Goal: Task Accomplishment & Management: Use online tool/utility

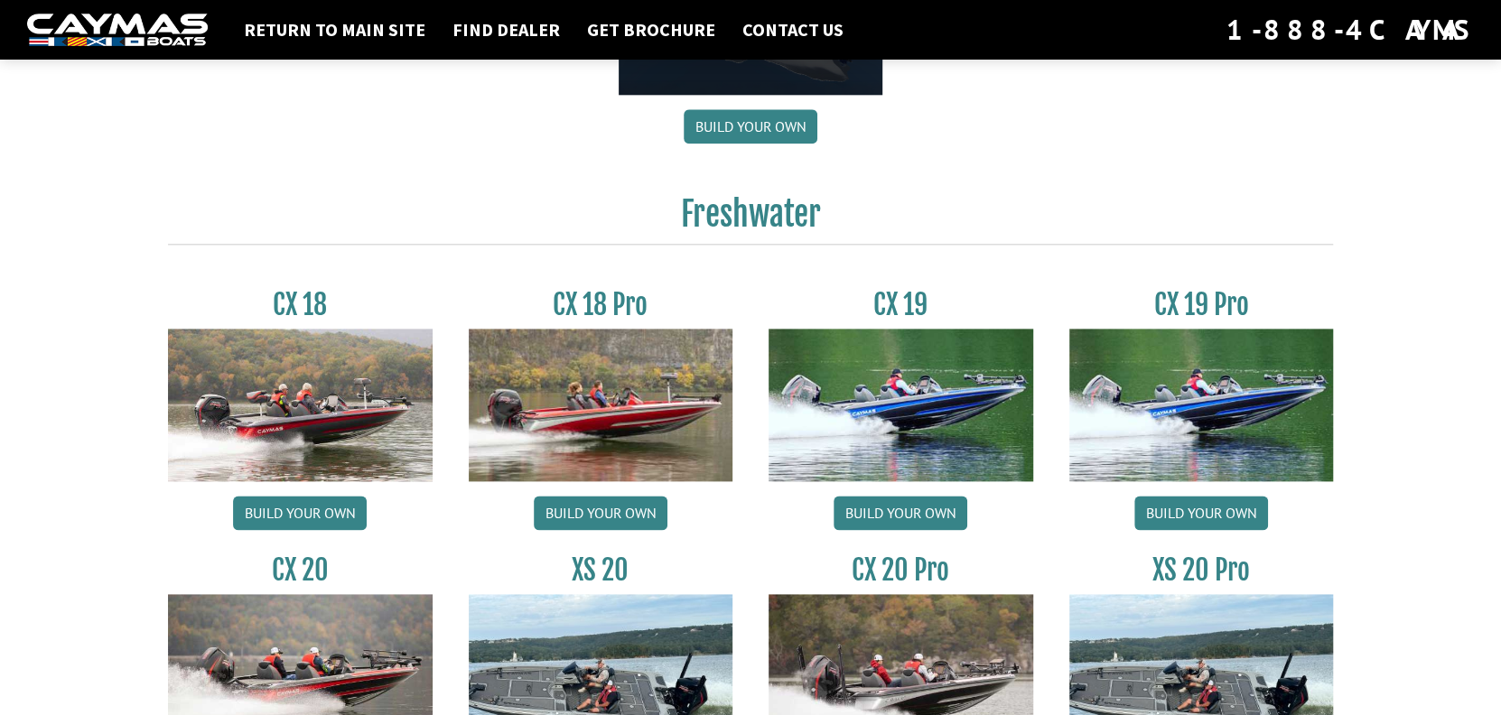
scroll to position [1535, 0]
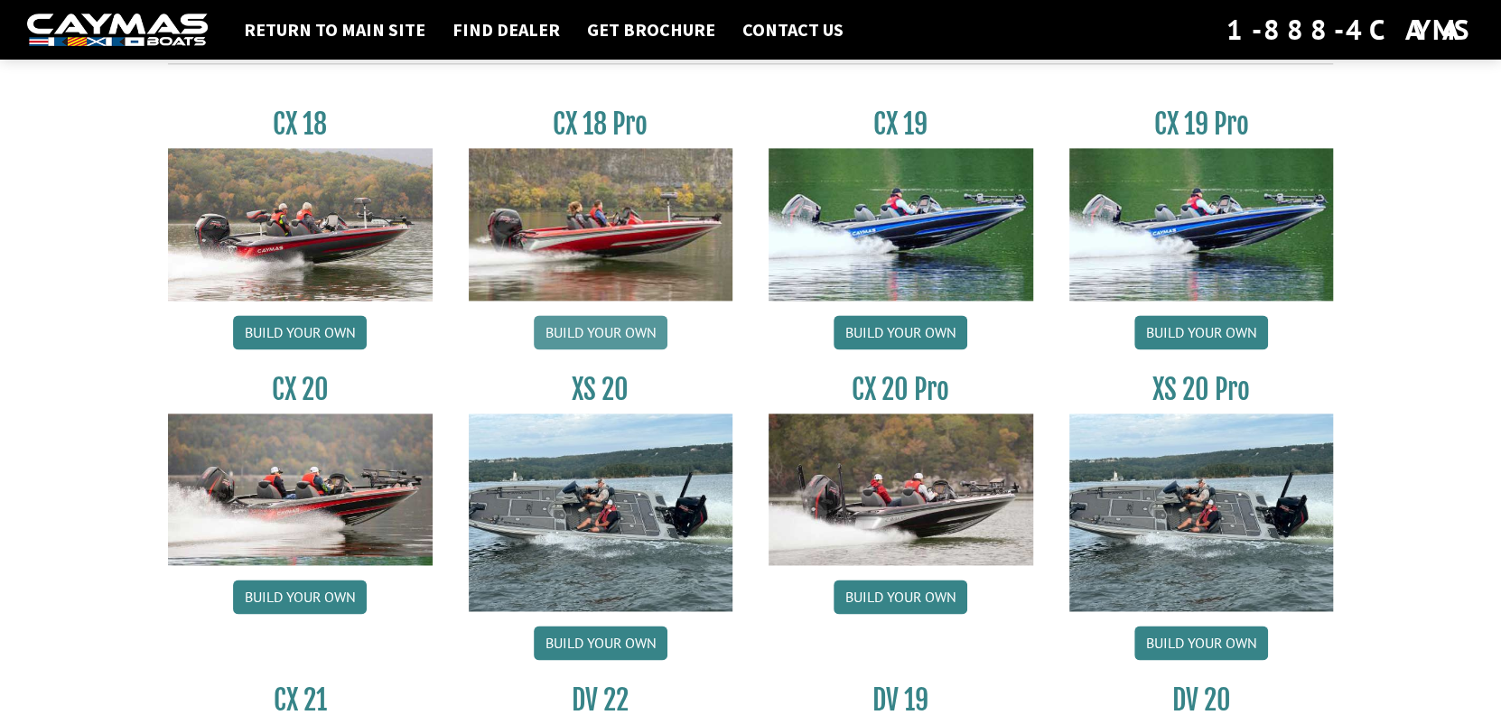
click at [587, 336] on link "Build your own" at bounding box center [601, 332] width 134 height 34
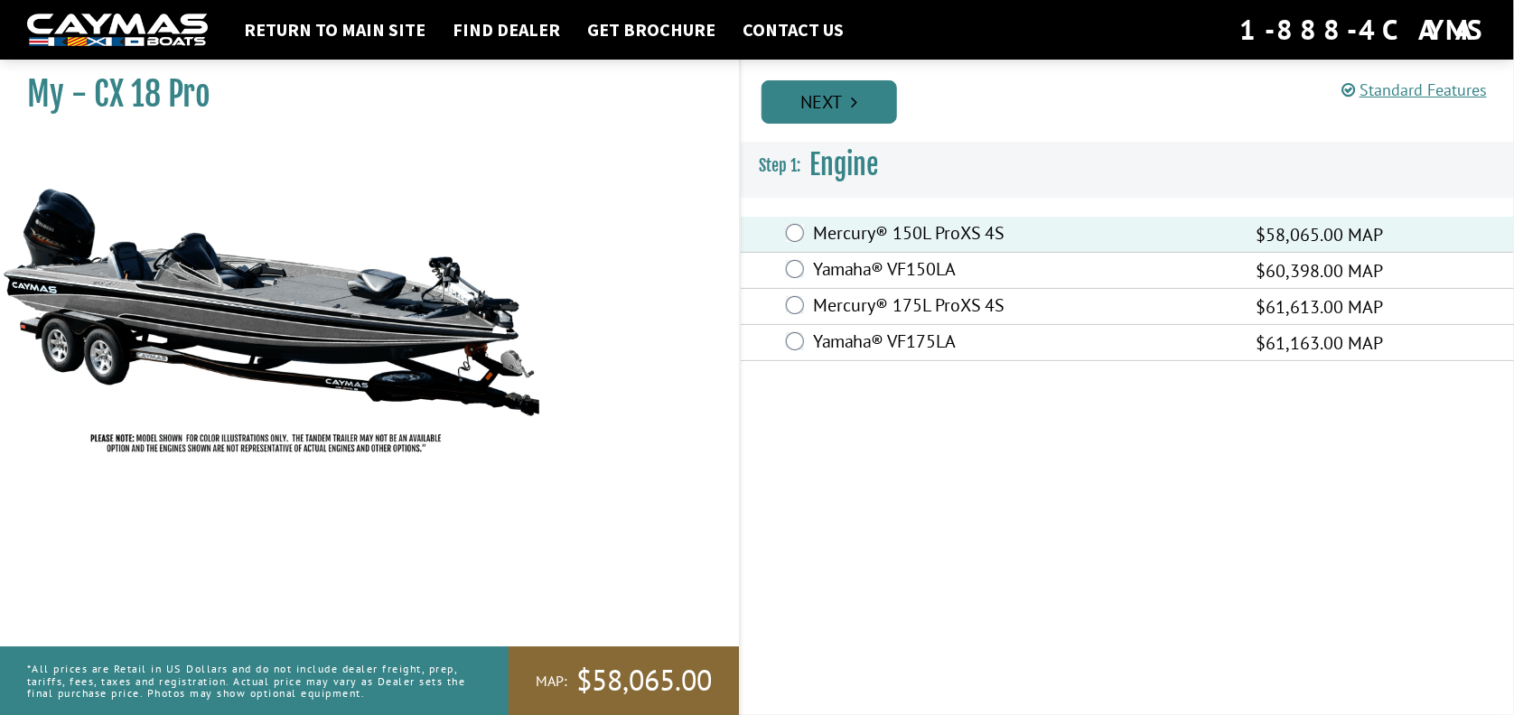
click at [830, 106] on link "Next" at bounding box center [828, 101] width 135 height 43
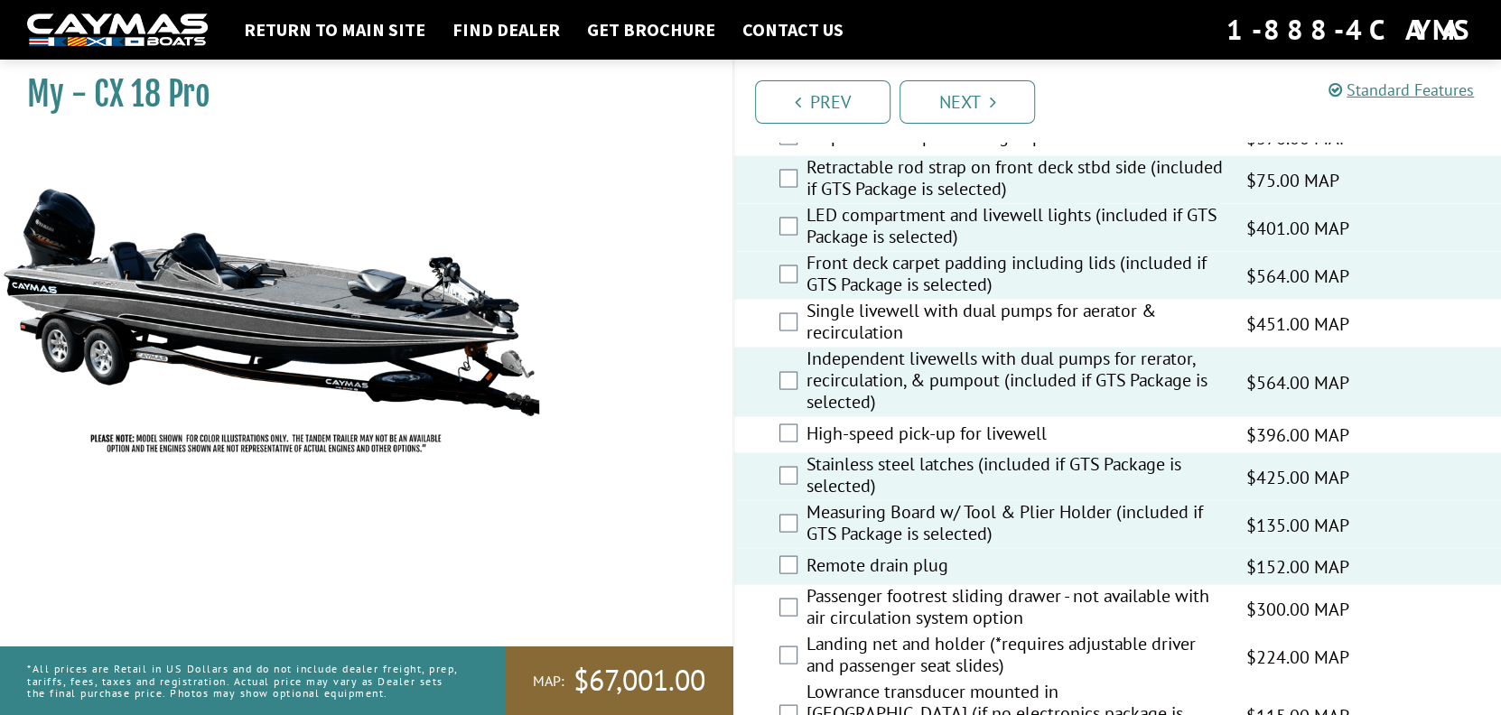
scroll to position [2142, 0]
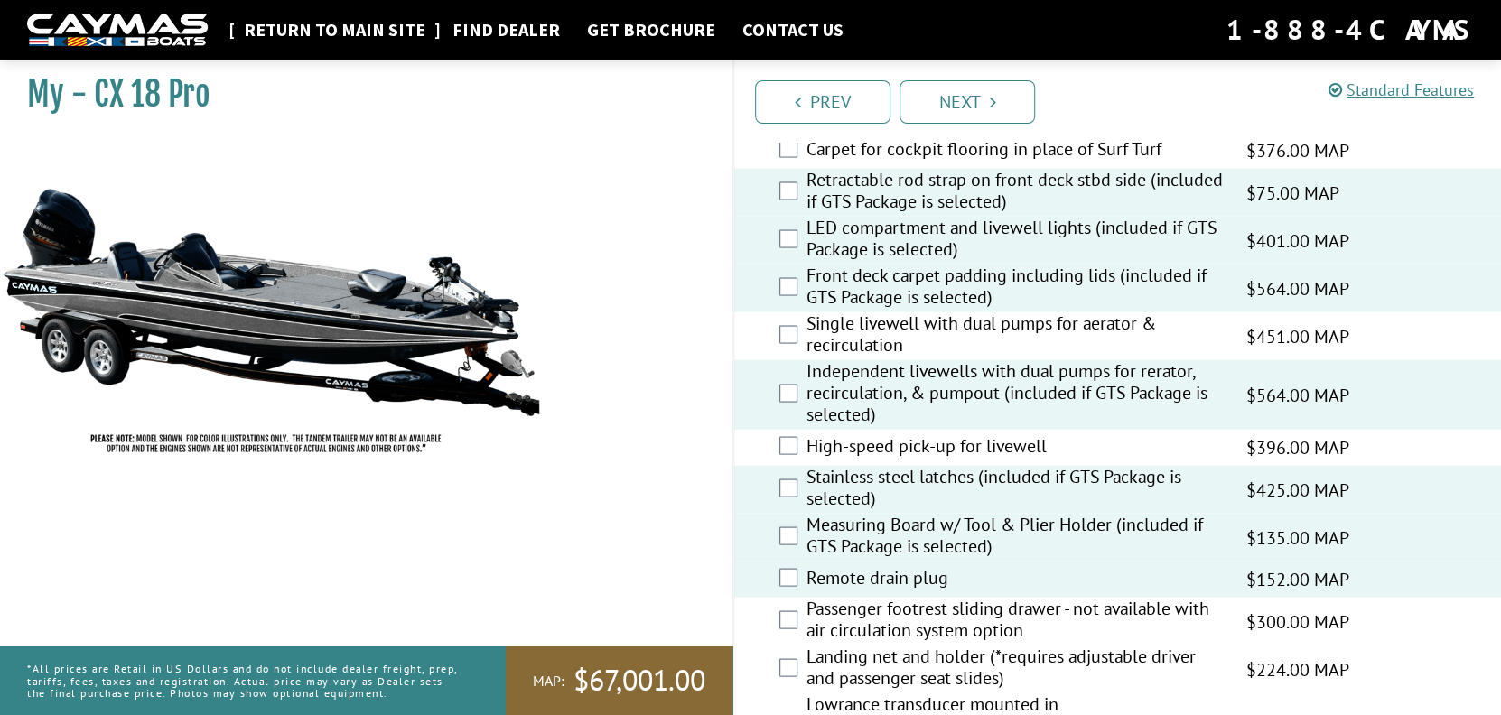
click at [337, 33] on link "Return to main site" at bounding box center [335, 29] width 200 height 23
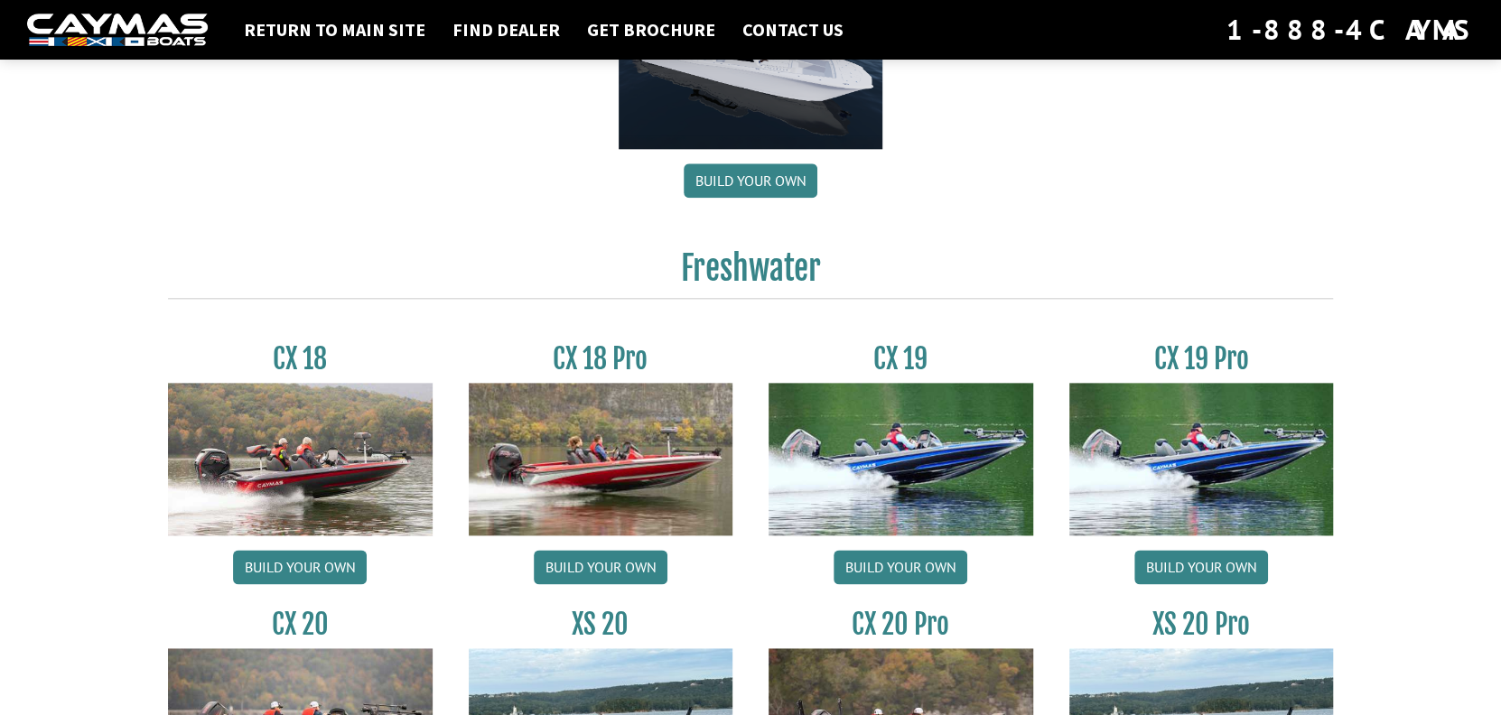
scroll to position [1355, 0]
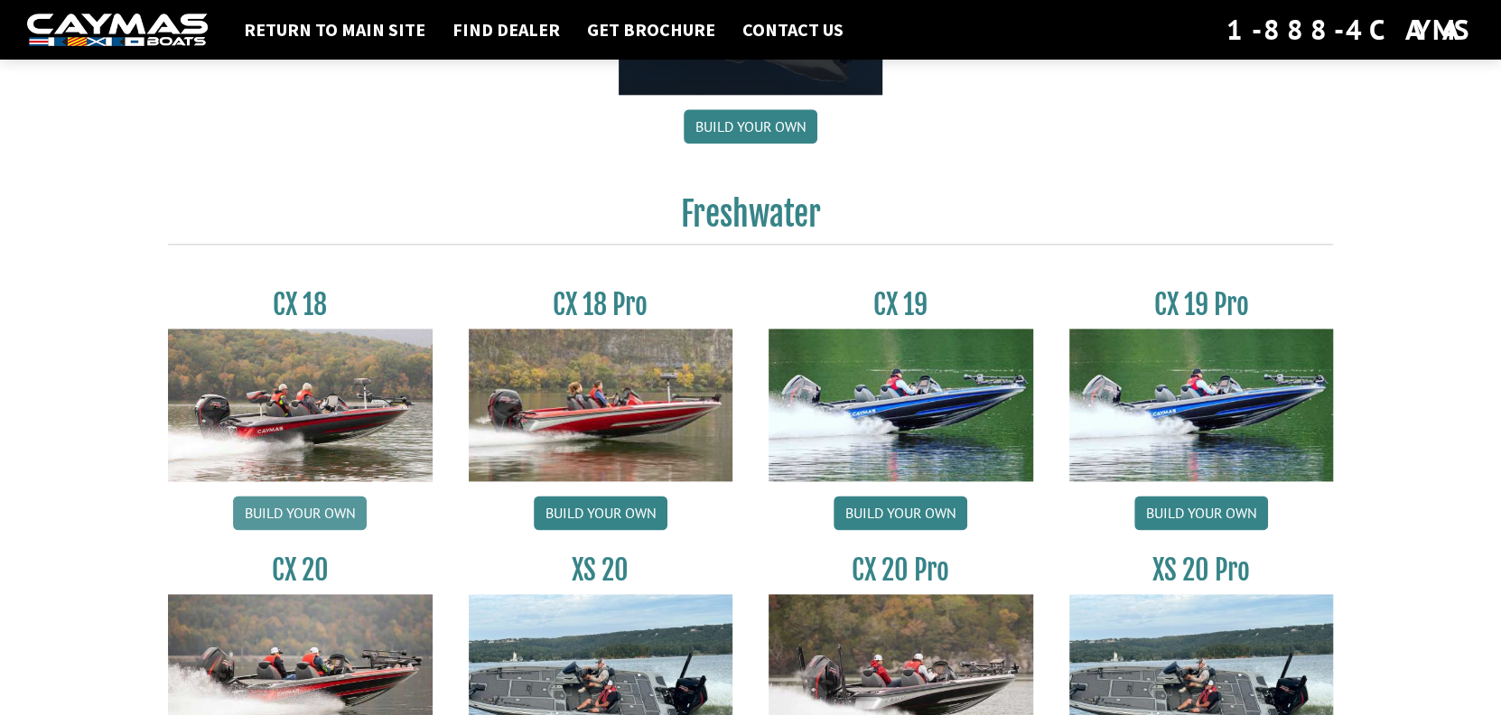
click at [284, 512] on link "Build your own" at bounding box center [300, 513] width 134 height 34
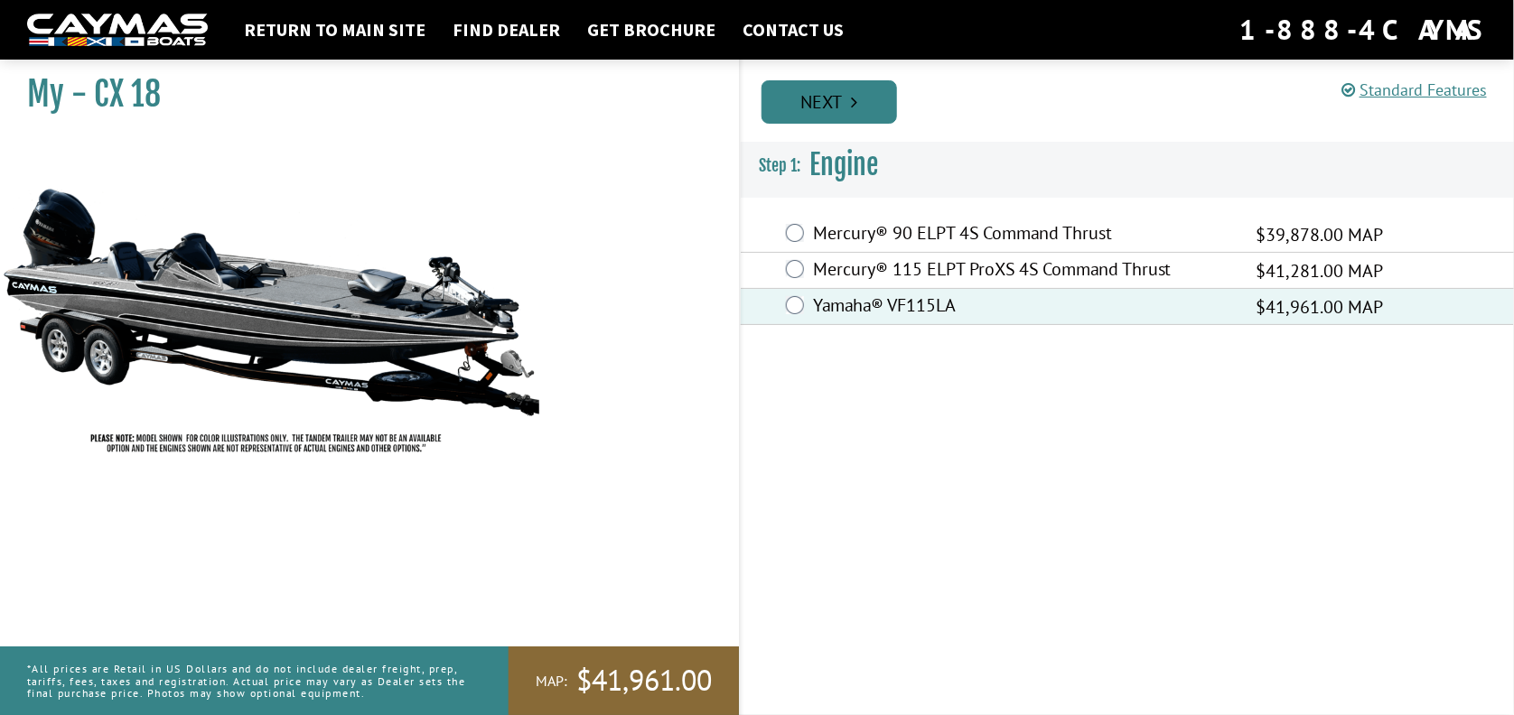
click at [815, 107] on link "Next" at bounding box center [828, 101] width 135 height 43
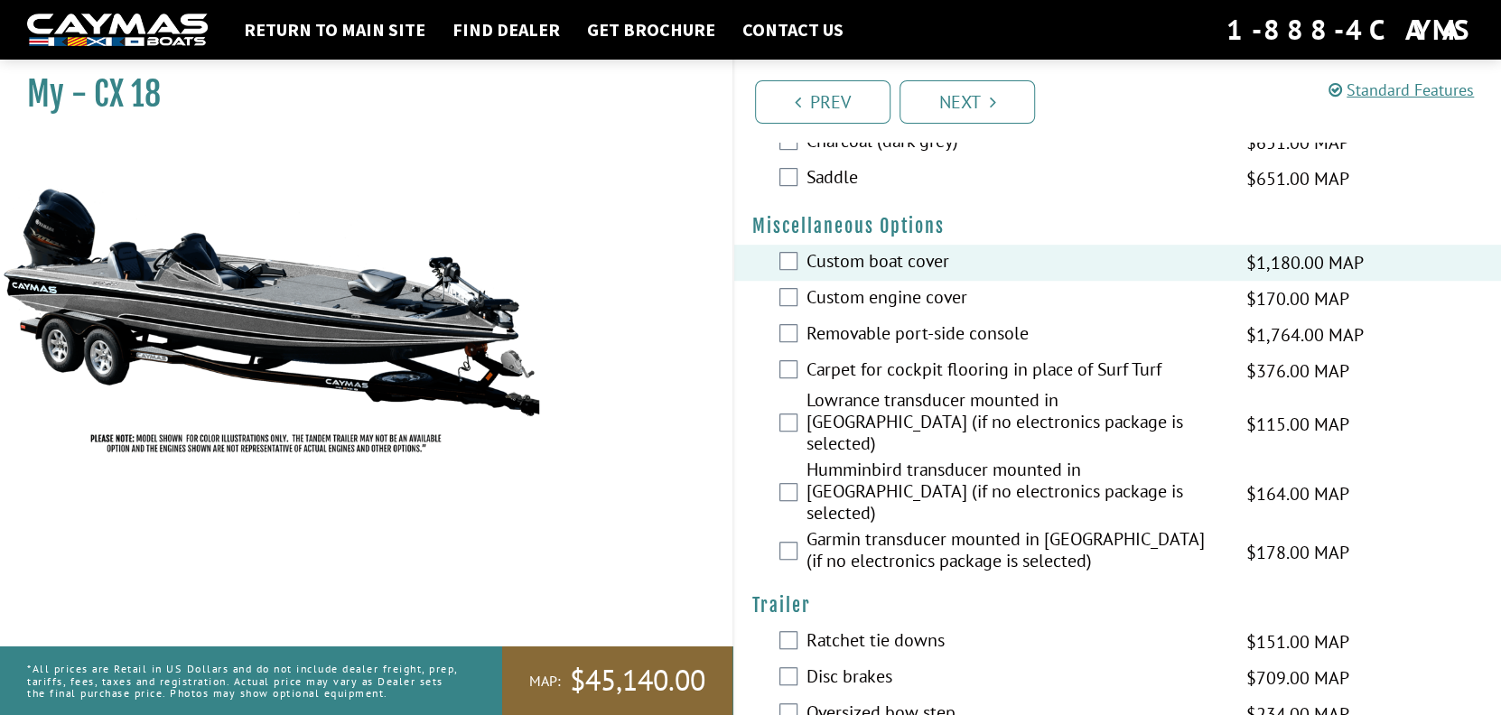
scroll to position [713, 0]
